Goal: Register for event/course

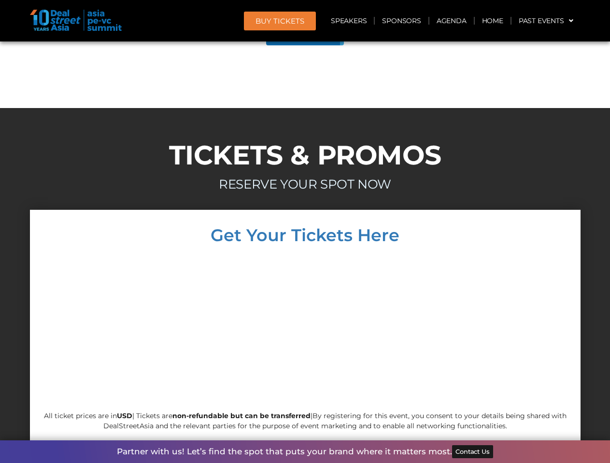
scroll to position [5469, 0]
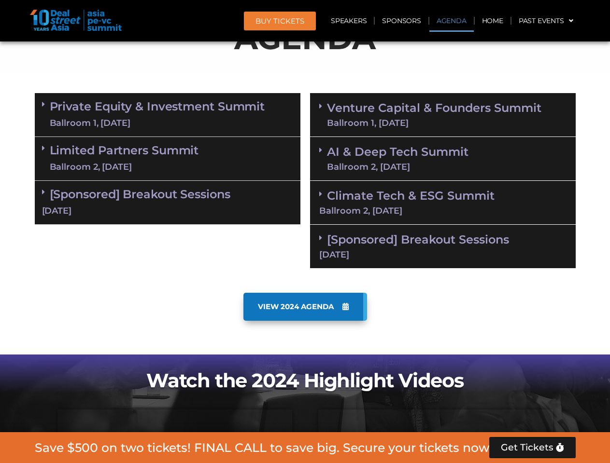
scroll to position [598, 0]
